Goal: Book appointment/travel/reservation

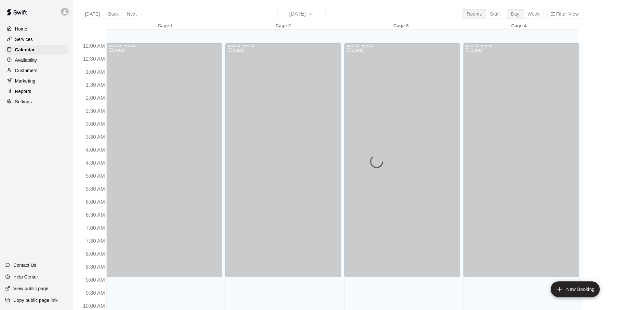
scroll to position [351, 0]
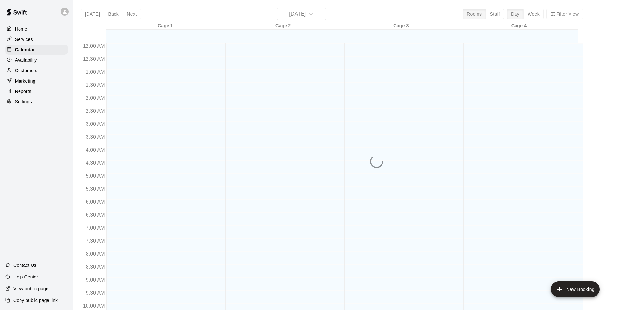
scroll to position [330, 0]
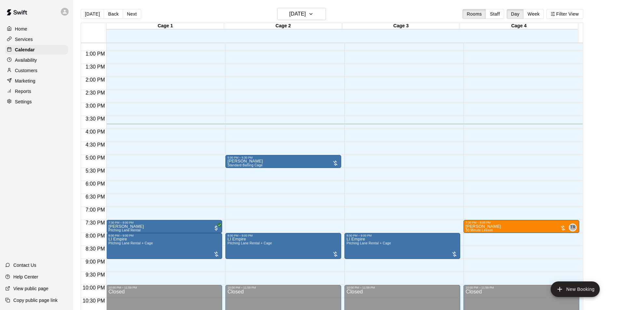
click at [372, 8] on div "[DATE] Back [DATE][DATE] Rooms Staff Day Week Filter View" at bounding box center [332, 15] width 502 height 15
click at [326, 20] on button "[DATE]" at bounding box center [301, 14] width 49 height 12
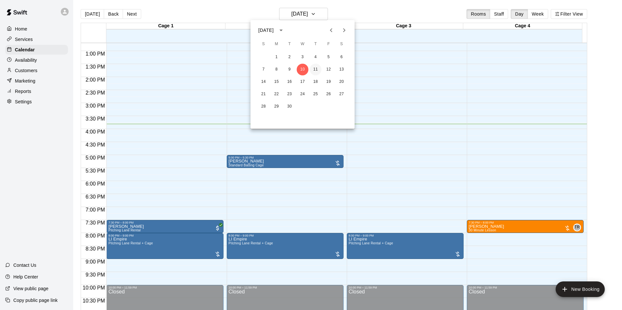
click at [314, 72] on button "11" at bounding box center [316, 70] width 12 height 12
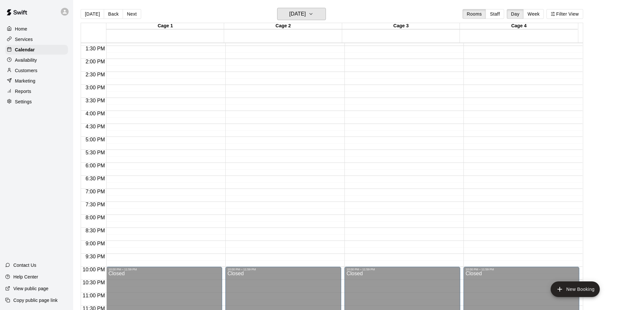
scroll to position [351, 0]
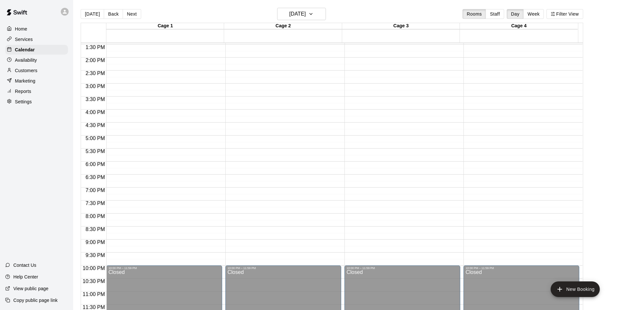
click at [276, 154] on div "12:00 AM – 9:00 AM Closed 10:00 PM – 11:59 PM Closed" at bounding box center [283, 5] width 116 height 624
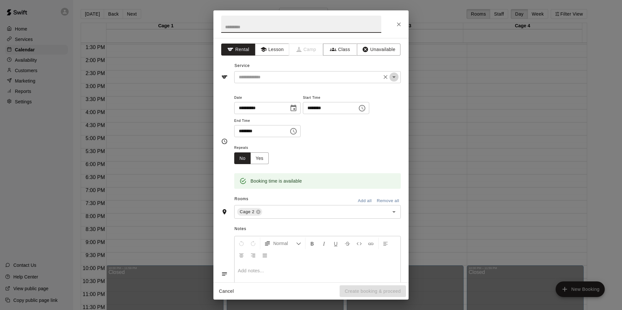
click at [393, 77] on button "Open" at bounding box center [393, 77] width 9 height 9
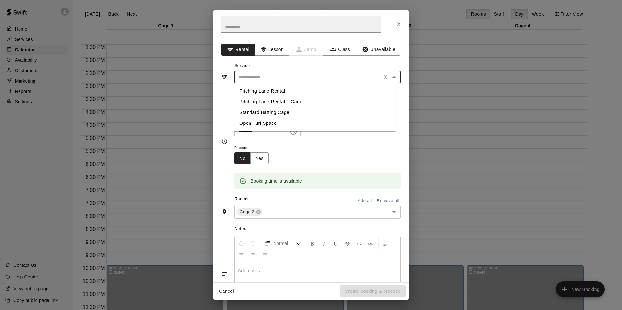
click at [277, 112] on li "Standard Batting Cage" at bounding box center [315, 112] width 162 height 11
type input "**********"
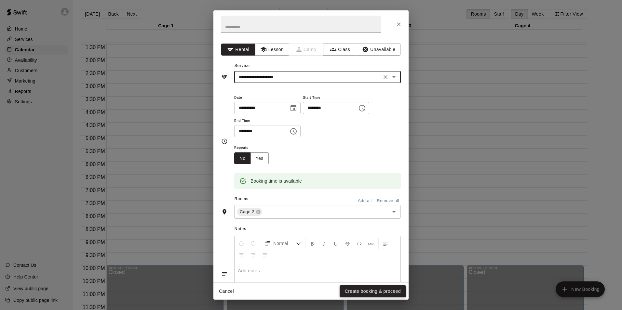
click at [370, 294] on button "Create booking & proceed" at bounding box center [372, 291] width 66 height 12
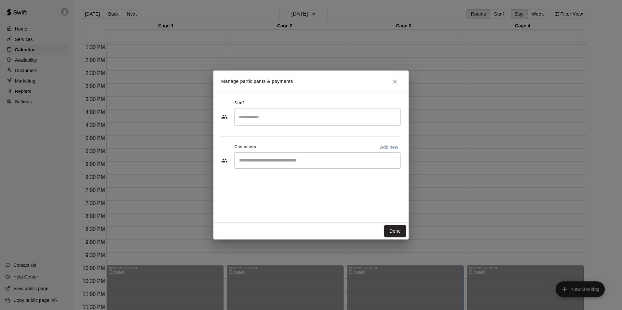
click at [291, 153] on div "​" at bounding box center [317, 160] width 166 height 16
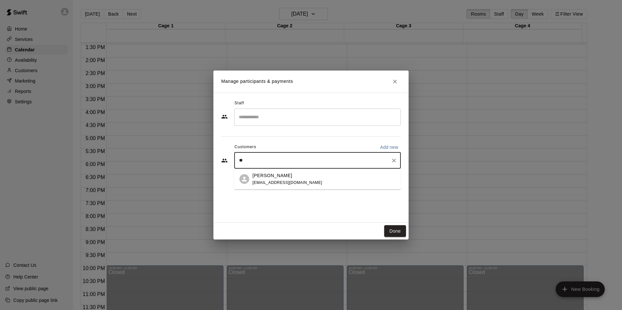
type input "*"
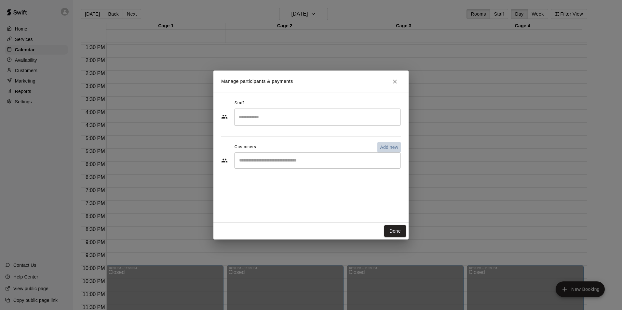
click at [391, 148] on p "Add new" at bounding box center [389, 147] width 18 height 7
select select "**"
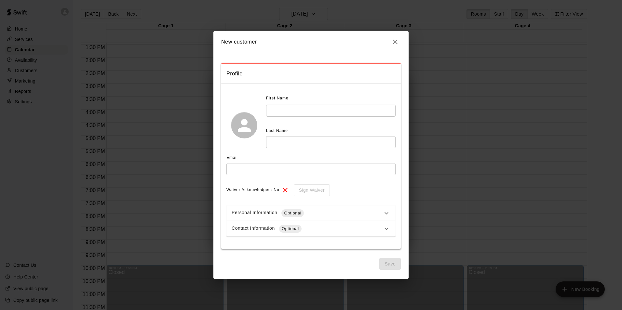
drag, startPoint x: 259, startPoint y: 171, endPoint x: 261, endPoint y: 168, distance: 3.7
click at [259, 171] on input "text" at bounding box center [310, 169] width 169 height 12
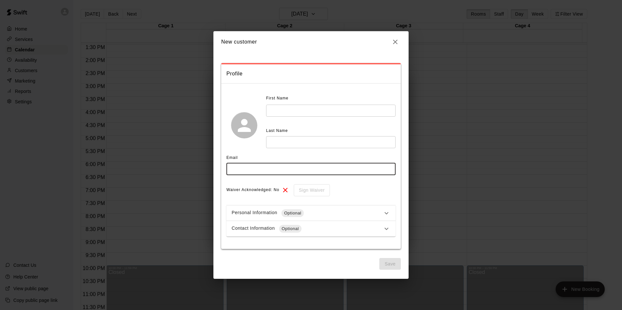
click at [356, 141] on input "text" at bounding box center [330, 142] width 129 height 12
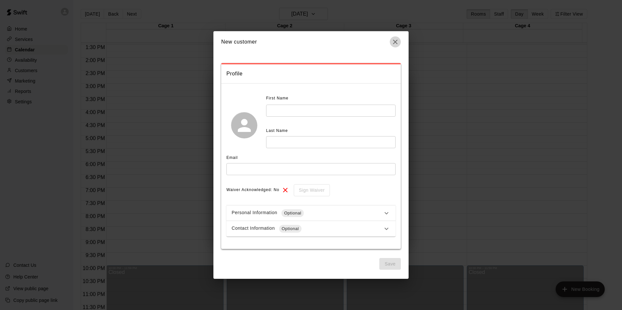
click at [395, 44] on icon "button" at bounding box center [395, 42] width 8 height 8
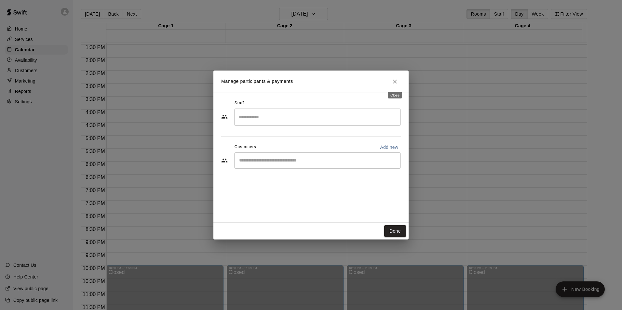
click at [395, 83] on icon "Close" at bounding box center [394, 81] width 7 height 7
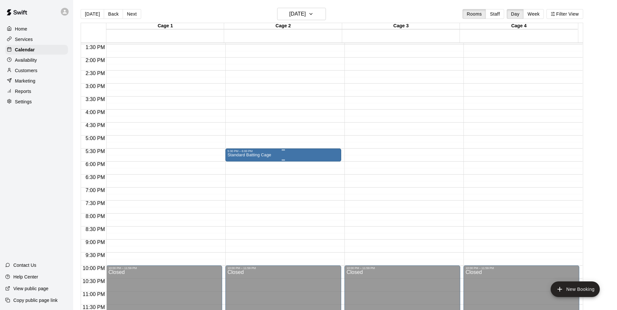
click at [311, 155] on div "Standard Batting Cage" at bounding box center [283, 308] width 112 height 310
click at [234, 187] on icon "delete" at bounding box center [234, 191] width 8 height 8
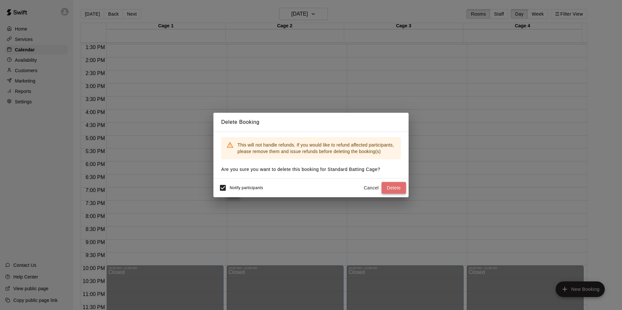
click at [397, 187] on button "Delete" at bounding box center [393, 188] width 24 height 12
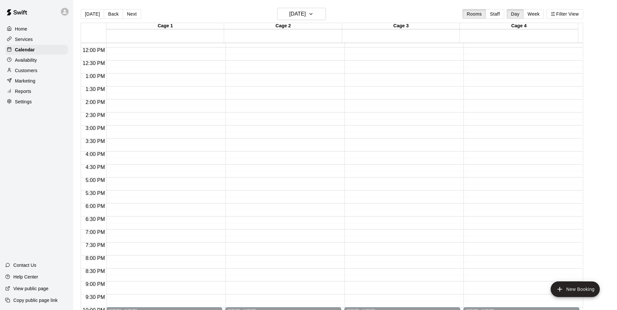
scroll to position [253, 0]
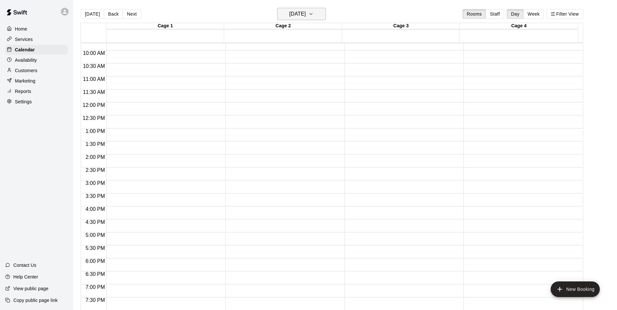
click at [313, 13] on icon "button" at bounding box center [310, 14] width 5 height 8
click at [300, 67] on button "10" at bounding box center [303, 70] width 12 height 12
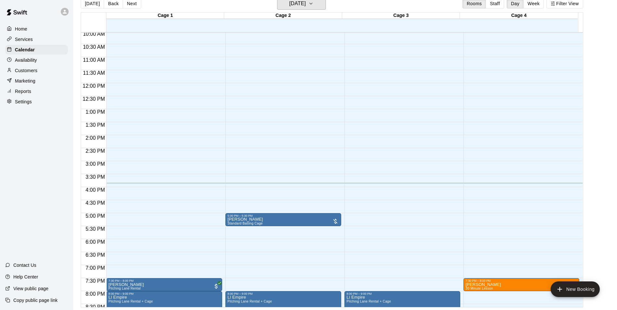
scroll to position [285, 0]
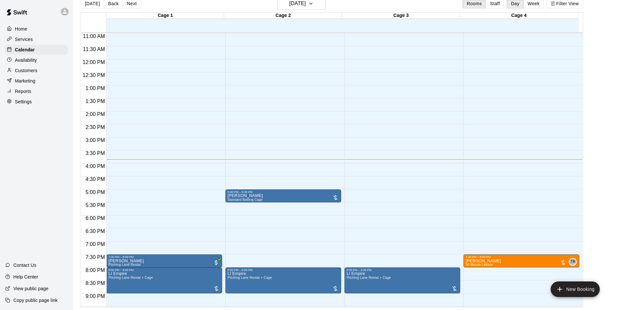
click at [290, 173] on div "12:00 AM – 9:00 AM Closed 5:00 PM – 5:30 PM [PERSON_NAME] Standard Batting Cage…" at bounding box center [283, 59] width 116 height 624
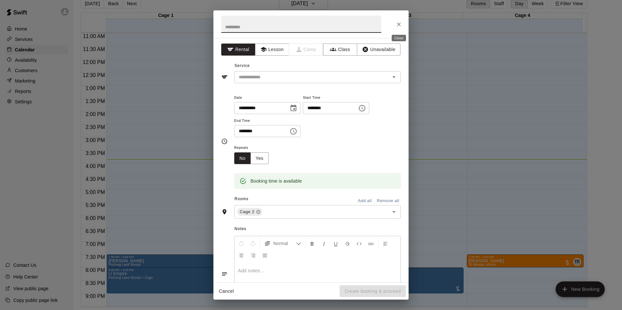
click at [399, 25] on icon "Close" at bounding box center [398, 24] width 7 height 7
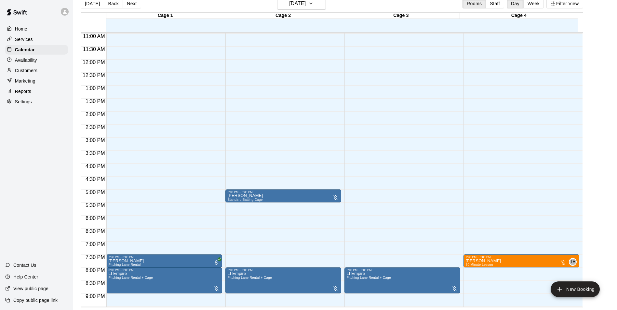
click at [606, 66] on main "[DATE] Back [DATE][DATE] Rooms Staff Day Week Filter View Cage 1 10 Wed Cage 2 …" at bounding box center [345, 152] width 538 height 310
click at [288, 195] on div at bounding box center [311, 155] width 622 height 310
click at [245, 196] on p "[PERSON_NAME]" at bounding box center [244, 196] width 35 height 0
click at [245, 196] on div at bounding box center [311, 155] width 622 height 310
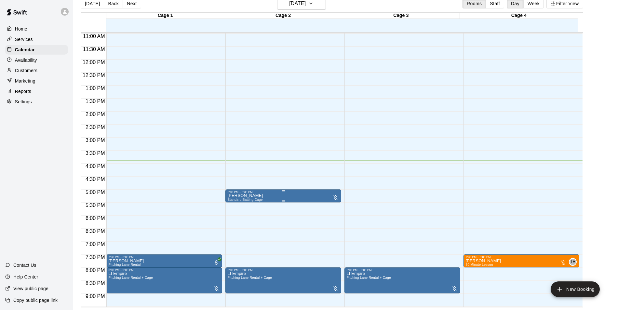
click at [245, 196] on p "[PERSON_NAME]" at bounding box center [244, 196] width 35 height 0
click at [232, 204] on icon "edit" at bounding box center [234, 204] width 8 height 8
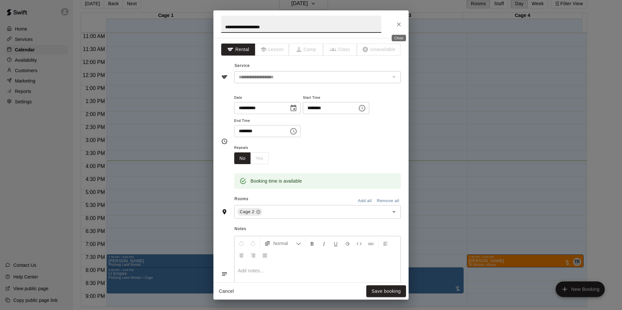
click at [397, 23] on icon "Close" at bounding box center [398, 24] width 7 height 7
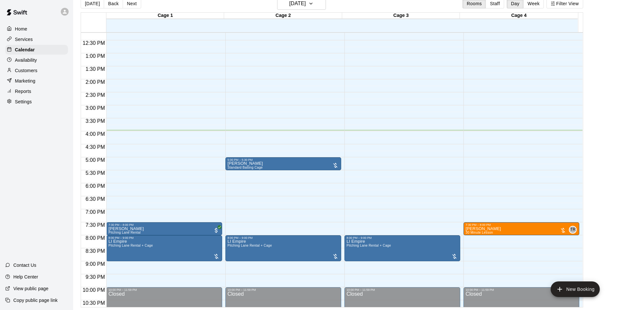
scroll to position [318, 0]
drag, startPoint x: 283, startPoint y: 15, endPoint x: 294, endPoint y: 17, distance: 11.3
click at [294, 17] on div "Cage 2" at bounding box center [283, 16] width 118 height 6
click at [207, 0] on div "[DATE] Back [DATE][DATE] Rooms Staff Day Week Filter View" at bounding box center [332, 4] width 502 height 15
click at [369, 188] on div "12:00 AM – 9:00 AM Closed 8:00 PM – 9:00 PM LI [GEOGRAPHIC_DATA] Rental + Cage …" at bounding box center [402, 27] width 116 height 624
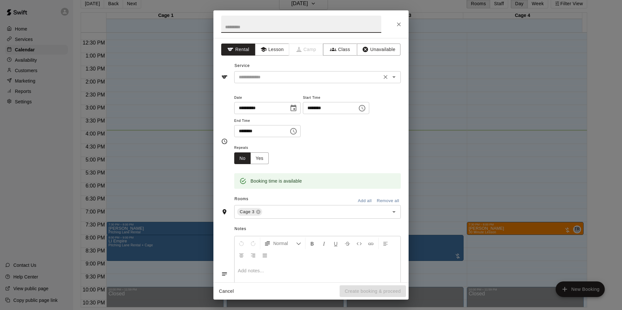
click at [392, 77] on icon "Open" at bounding box center [393, 77] width 3 height 2
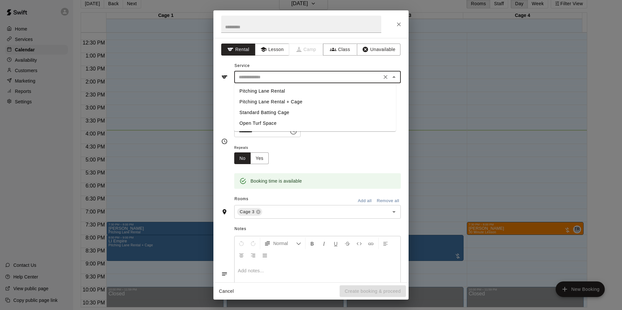
click at [267, 112] on li "Standard Batting Cage" at bounding box center [315, 112] width 162 height 11
type input "**********"
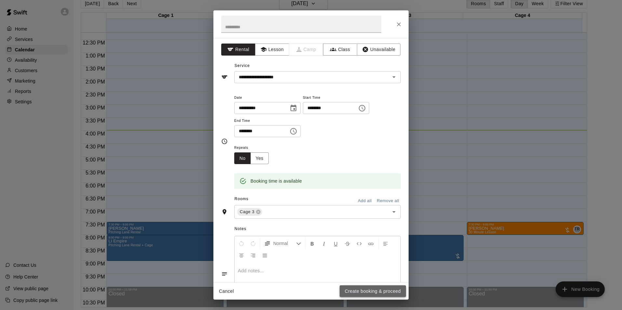
click at [369, 294] on button "Create booking & proceed" at bounding box center [372, 291] width 66 height 12
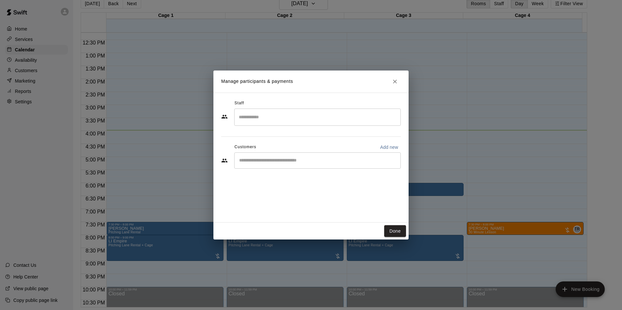
click at [296, 166] on div "​" at bounding box center [317, 160] width 166 height 16
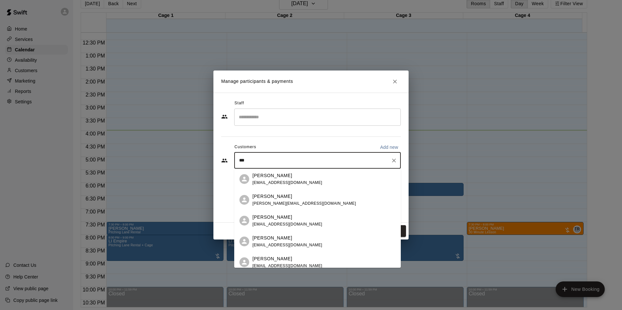
type input "****"
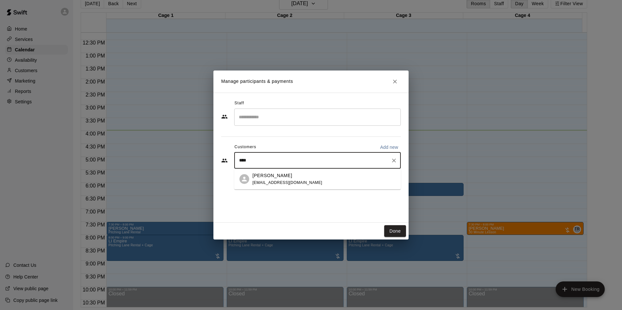
click at [290, 174] on div "[PERSON_NAME] [EMAIL_ADDRESS][DOMAIN_NAME]" at bounding box center [323, 179] width 143 height 14
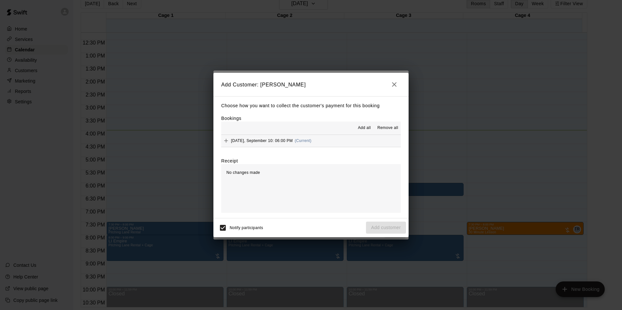
click at [225, 140] on icon "Add" at bounding box center [226, 141] width 7 height 7
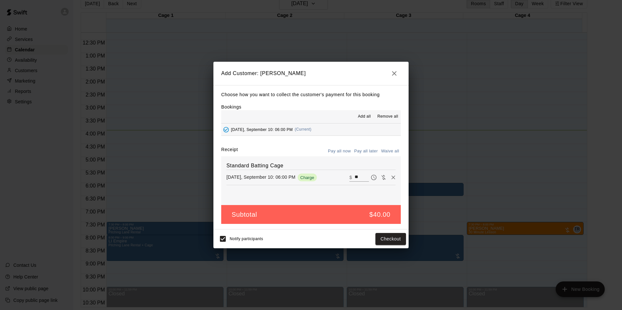
click at [371, 151] on button "Pay all later" at bounding box center [365, 151] width 27 height 10
click at [389, 240] on button "Add customer" at bounding box center [386, 239] width 40 height 12
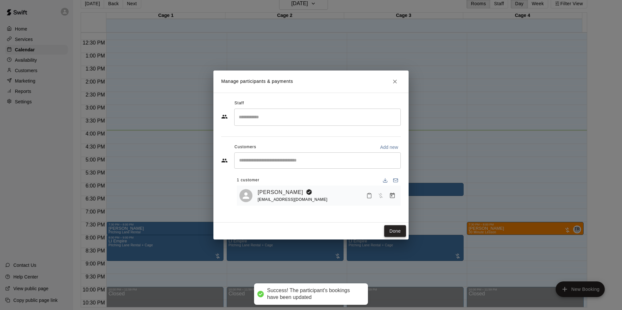
click at [389, 230] on button "Done" at bounding box center [395, 231] width 22 height 12
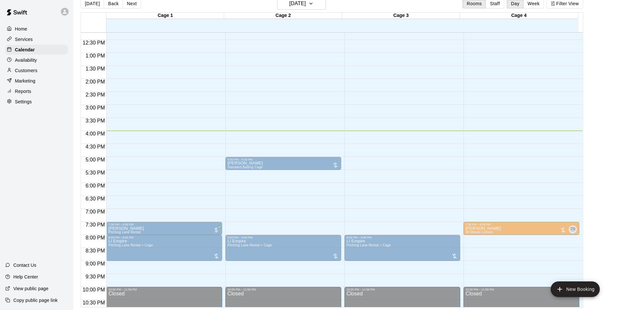
drag, startPoint x: 429, startPoint y: 188, endPoint x: 415, endPoint y: 185, distance: 14.7
click at [415, 185] on div "6:00 PM – 6:30 PM [PERSON_NAME] Standard Batting Cage" at bounding box center [402, 189] width 116 height 13
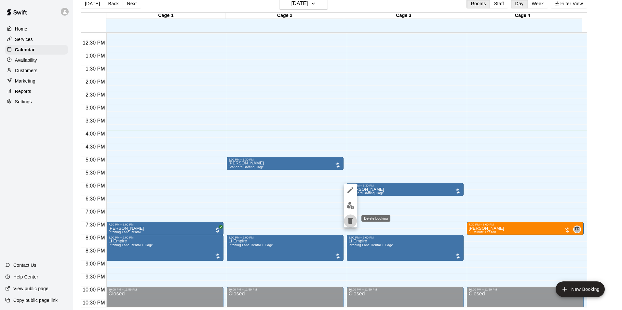
click at [352, 218] on icon "delete" at bounding box center [350, 221] width 8 height 8
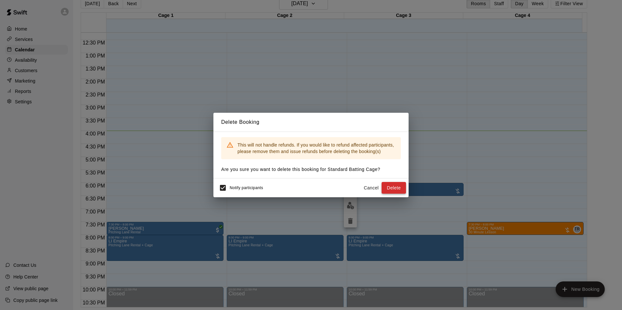
click at [397, 191] on button "Delete" at bounding box center [393, 188] width 24 height 12
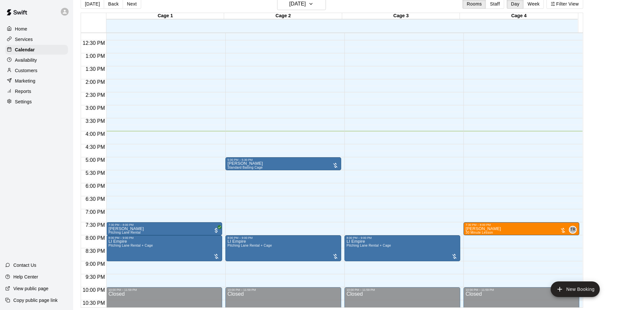
scroll to position [10, 0]
